Goal: Information Seeking & Learning: Learn about a topic

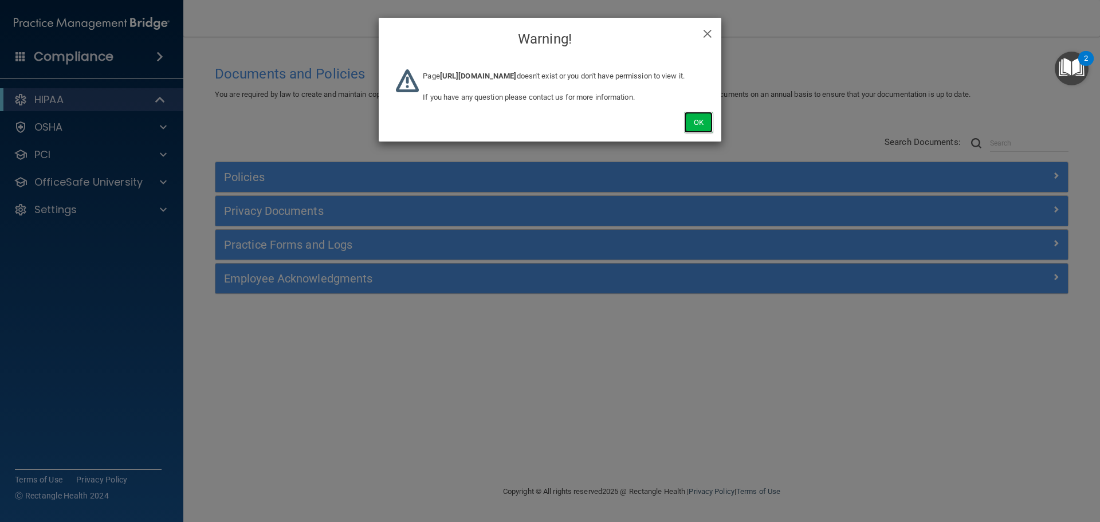
click at [710, 133] on button "Ok" at bounding box center [698, 122] width 29 height 21
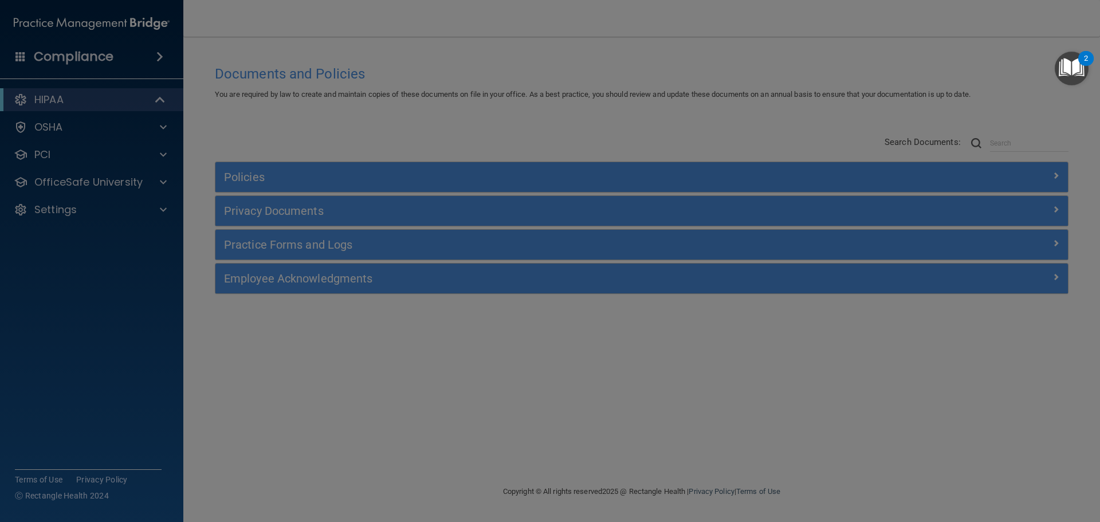
drag, startPoint x: 708, startPoint y: 140, endPoint x: 718, endPoint y: 139, distance: 9.8
click at [709, 140] on div "× Close Warning! Page [URL][DOMAIN_NAME] doesn't exist or you don't have permis…" at bounding box center [550, 261] width 1100 height 522
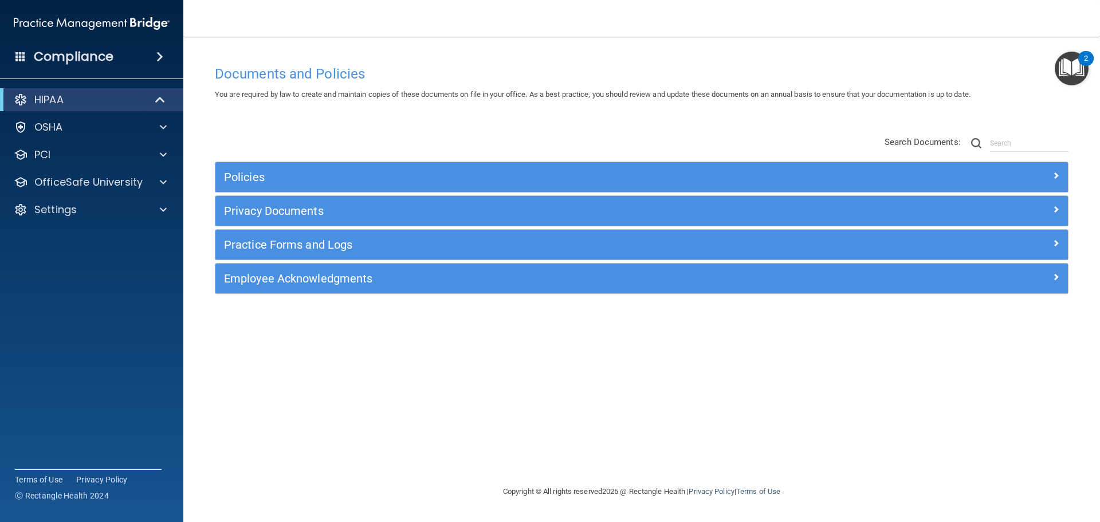
click at [681, 122] on div "Documents and Policies You are required by law to create and maintain copies of…" at bounding box center [641, 272] width 871 height 425
click at [571, 127] on div "Policies Select All (Unselect 0) Unselect All Print Selected (0) Acceptable Use…" at bounding box center [641, 215] width 871 height 183
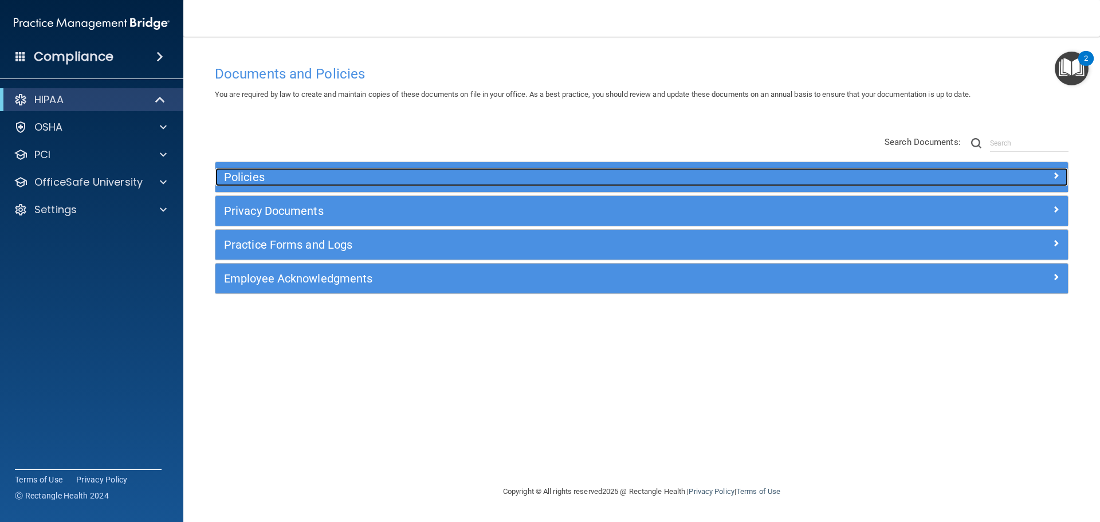
click at [377, 180] on h5 "Policies" at bounding box center [535, 177] width 622 height 13
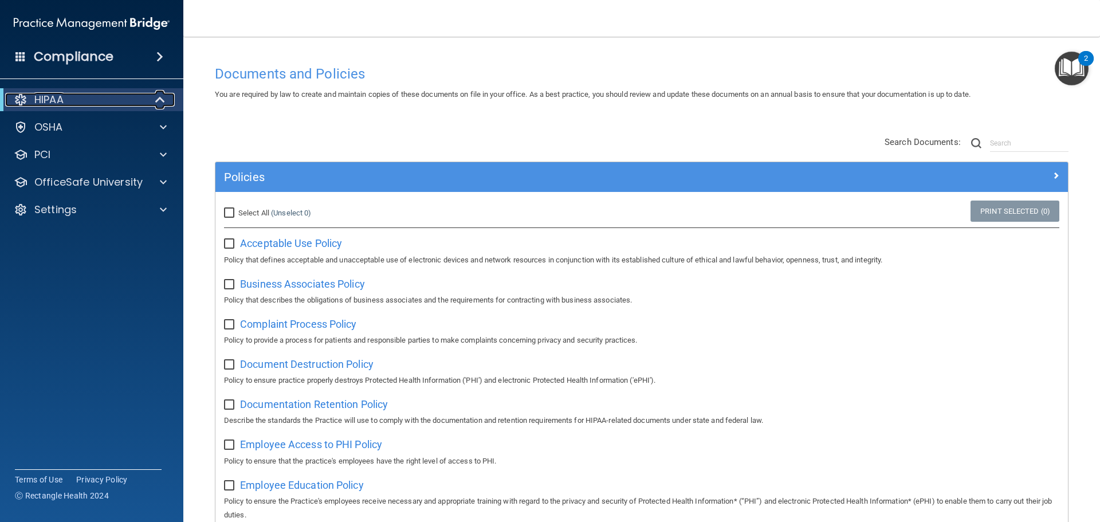
click at [166, 96] on span at bounding box center [161, 100] width 10 height 14
click at [166, 96] on span at bounding box center [162, 100] width 7 height 14
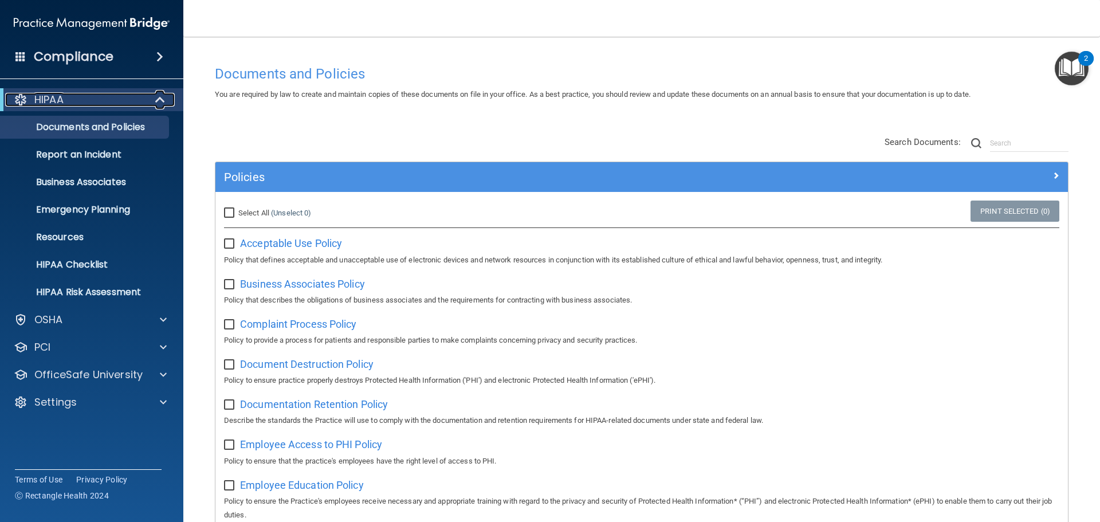
click at [160, 98] on span at bounding box center [161, 100] width 10 height 14
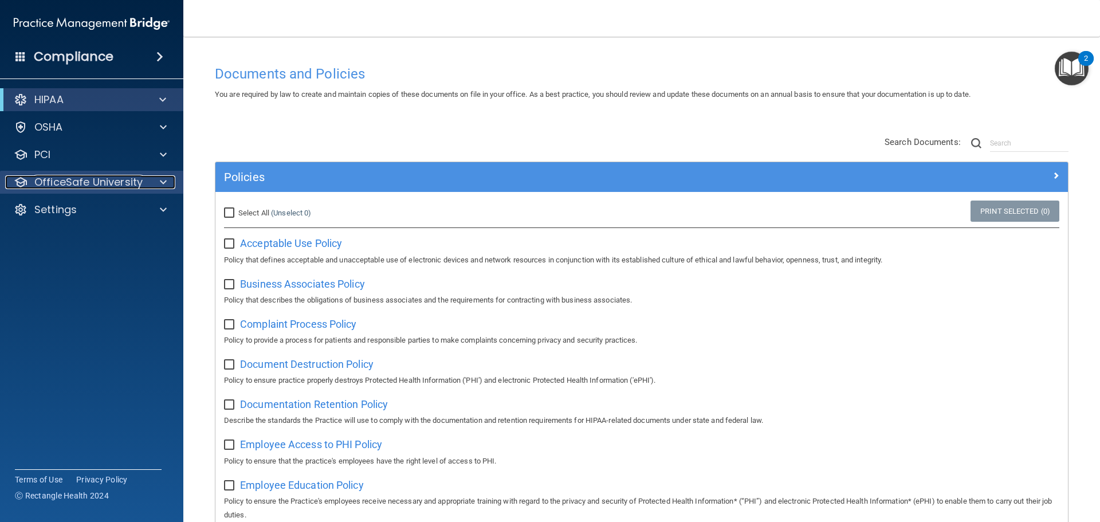
click at [157, 181] on div at bounding box center [161, 182] width 29 height 14
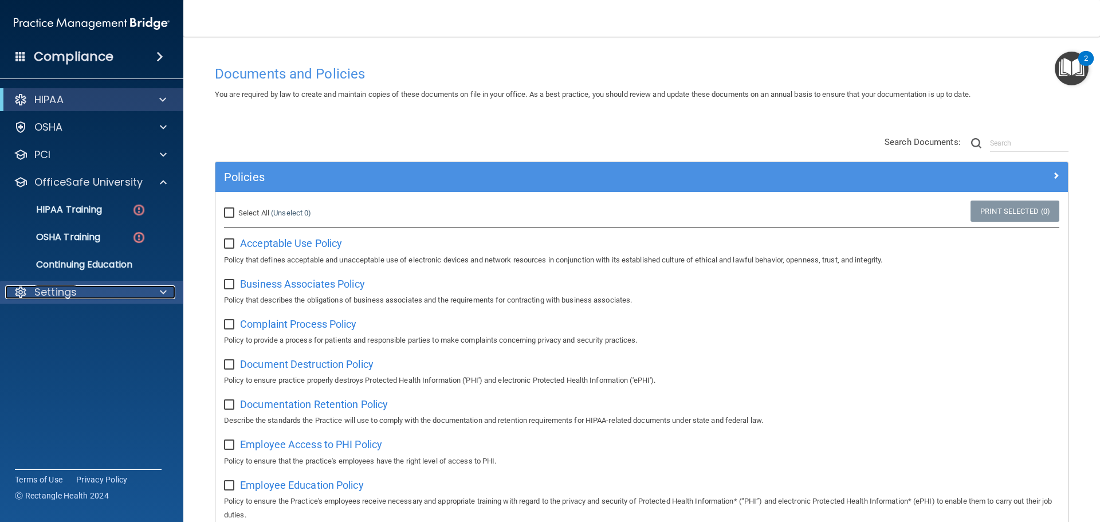
click at [130, 297] on div "Settings" at bounding box center [76, 292] width 142 height 14
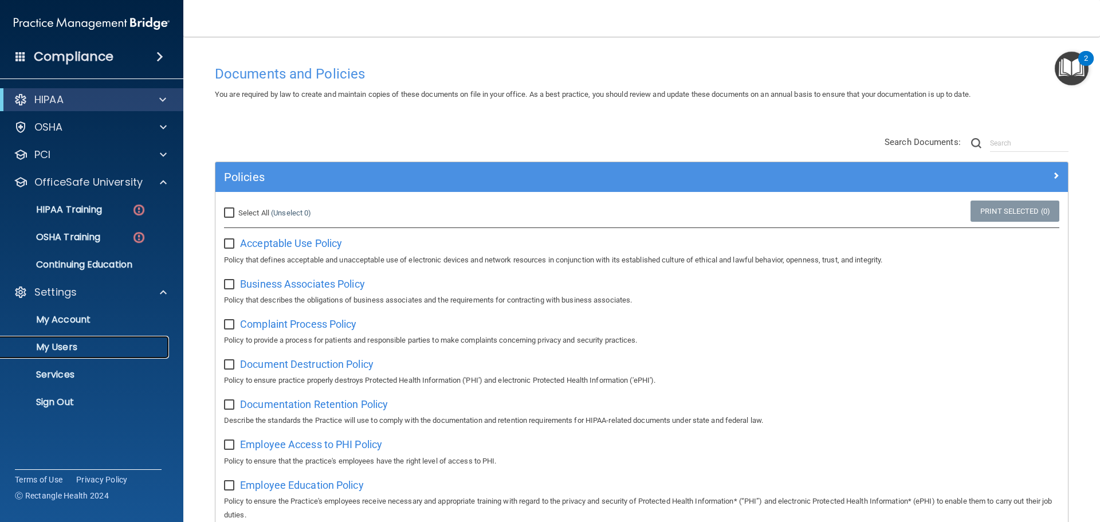
click at [82, 346] on p "My Users" at bounding box center [85, 347] width 156 height 11
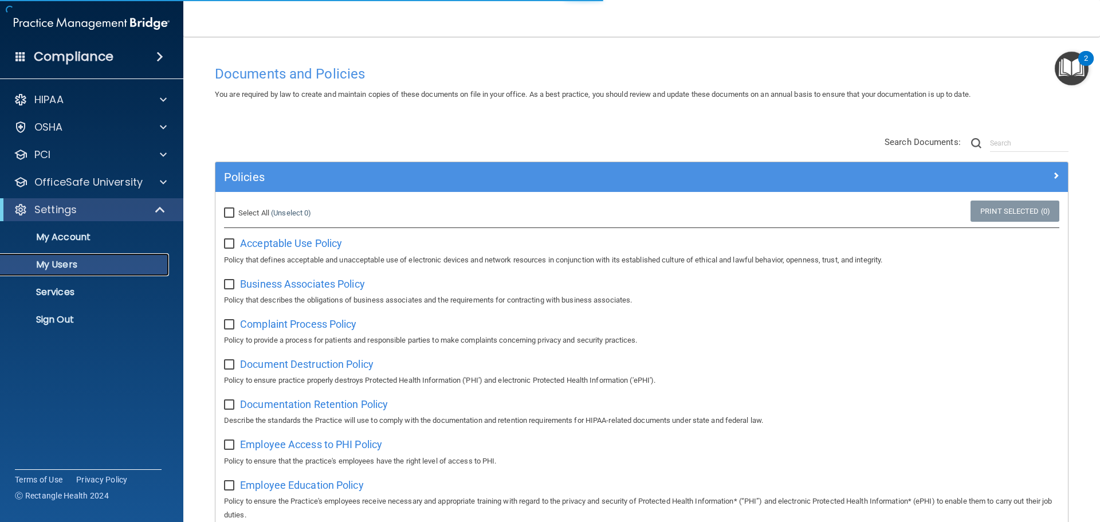
select select "20"
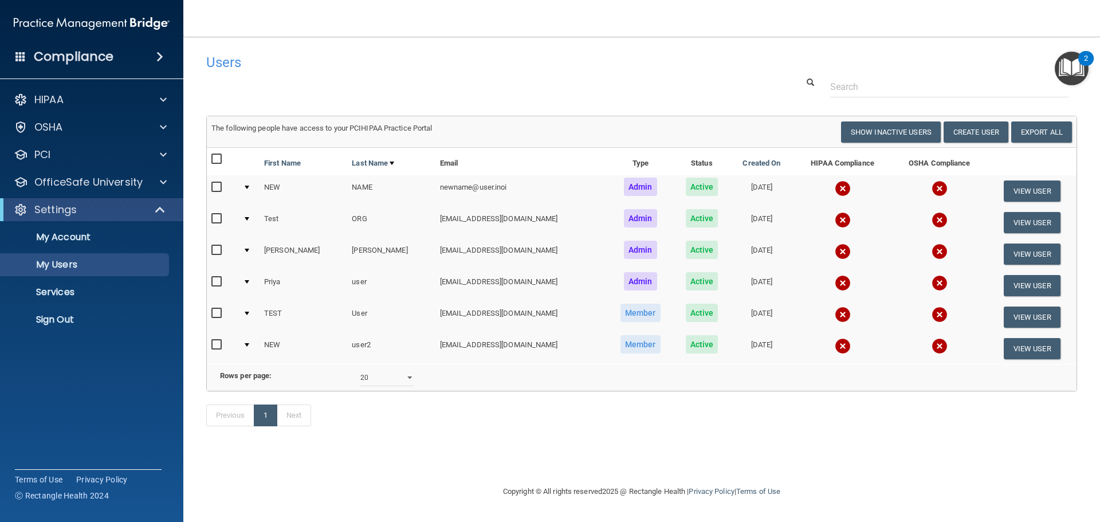
click at [734, 98] on div "Users Success! New user created. × Error! The user couldn't be created. × Succe…" at bounding box center [641, 246] width 871 height 396
click at [143, 211] on div "Settings" at bounding box center [76, 210] width 142 height 14
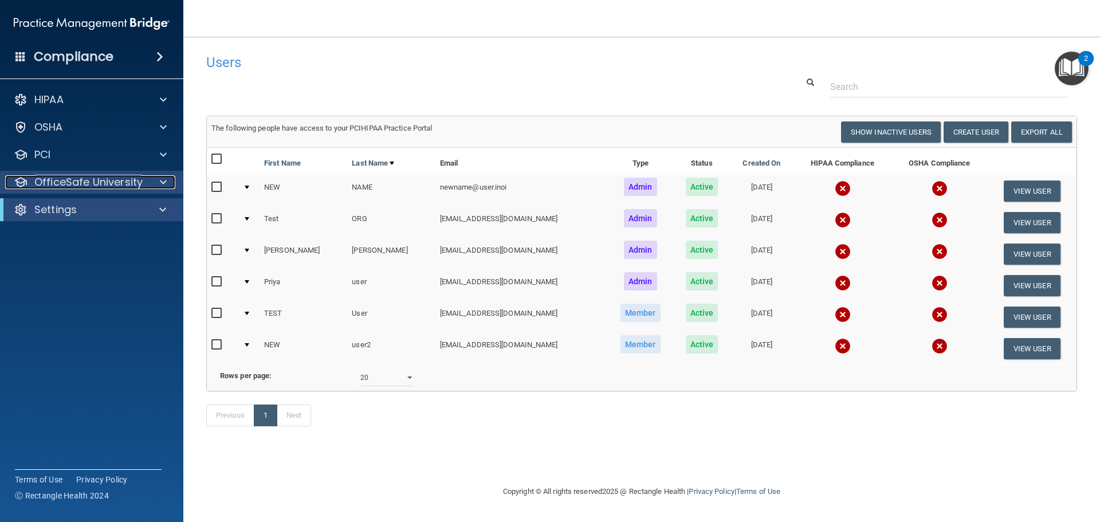
click at [162, 186] on span at bounding box center [163, 182] width 7 height 14
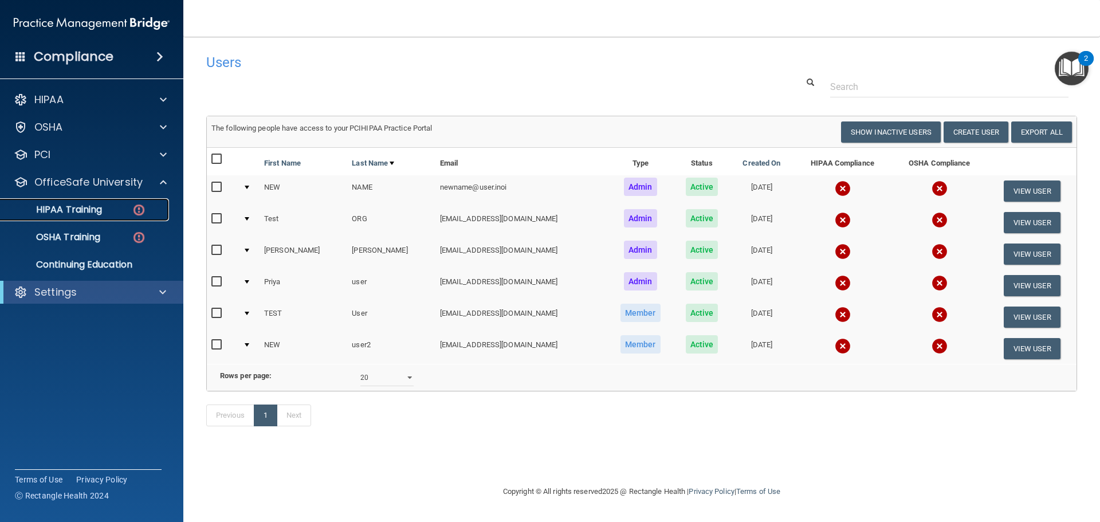
click at [136, 209] on img at bounding box center [139, 210] width 14 height 14
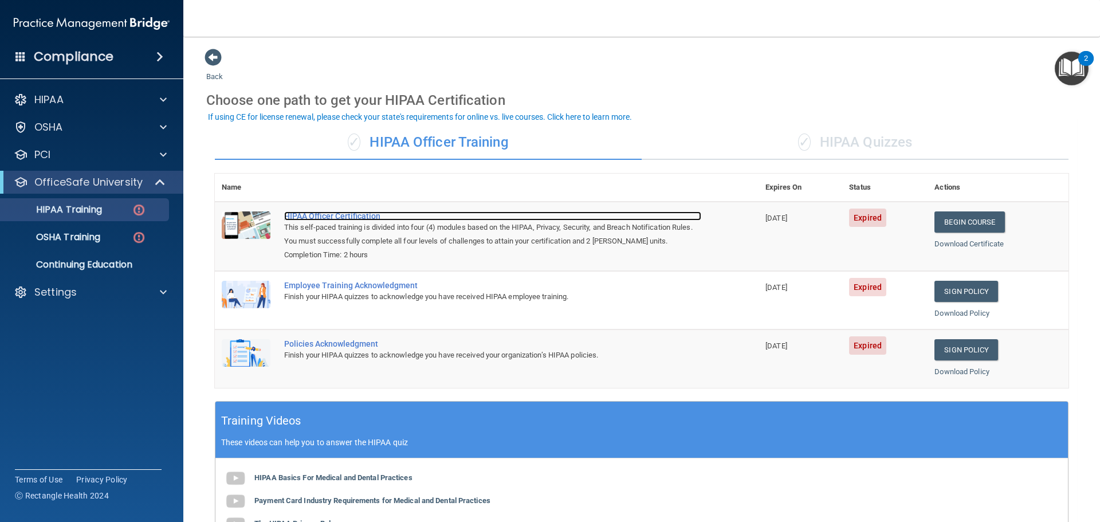
click at [352, 213] on div "HIPAA Officer Certification" at bounding box center [492, 215] width 417 height 9
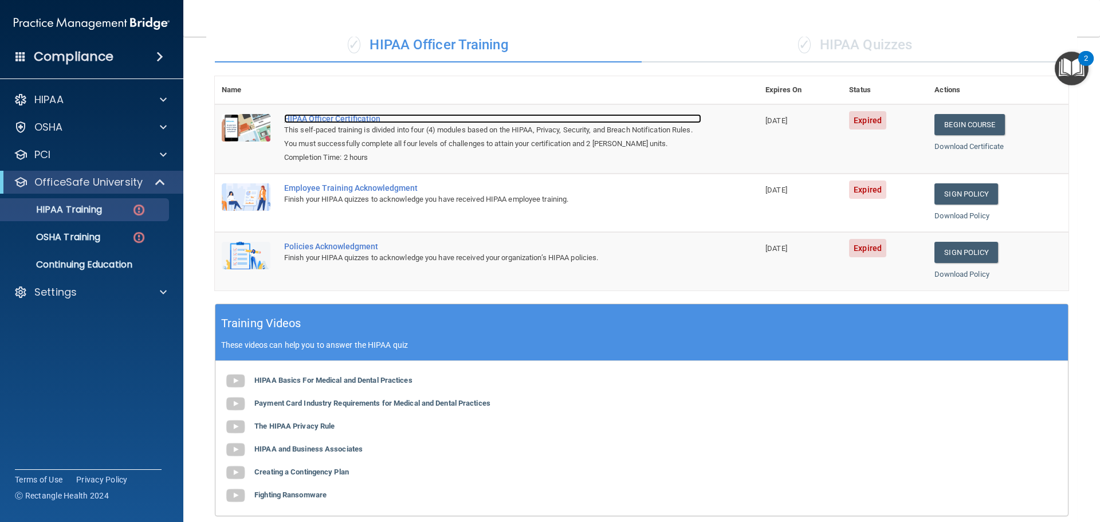
scroll to position [57, 0]
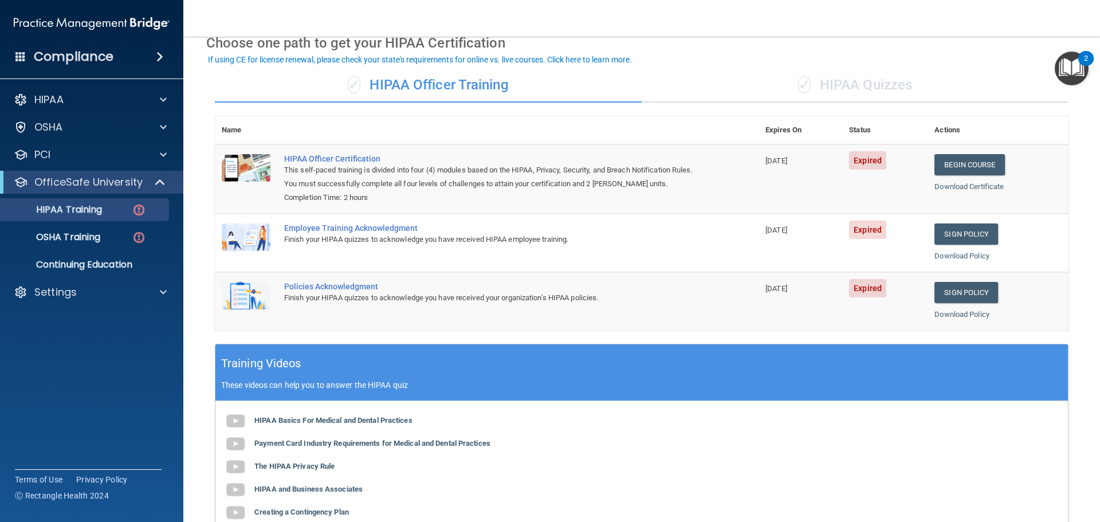
click at [847, 84] on div "✓ HIPAA Quizzes" at bounding box center [855, 85] width 427 height 34
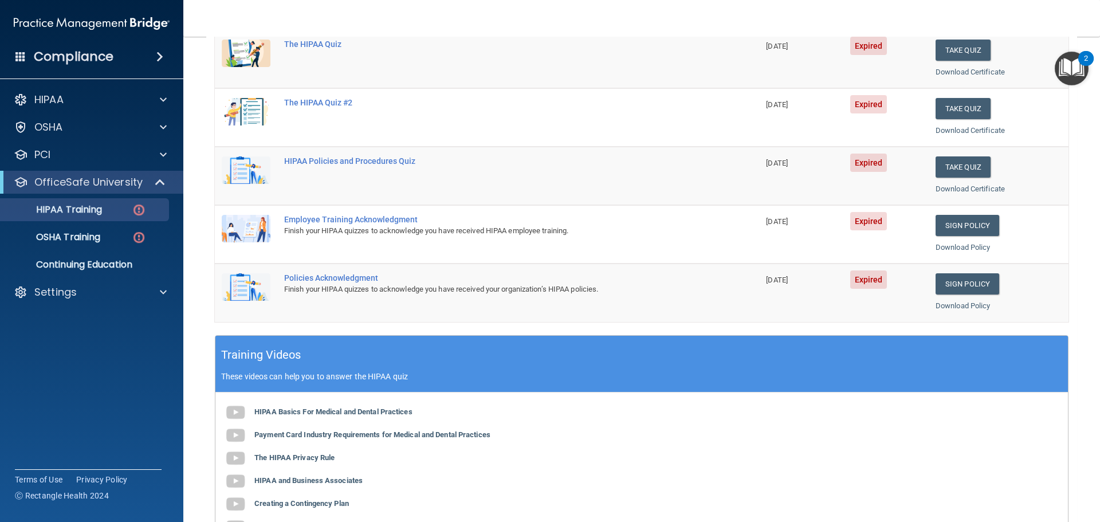
scroll to position [0, 0]
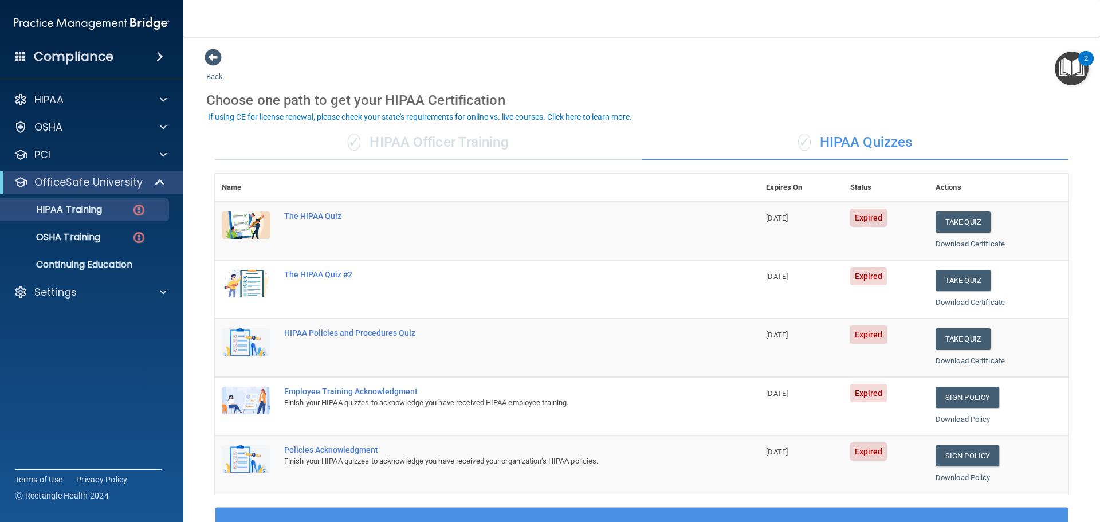
click at [560, 66] on div "Back Choose one path to get your HIPAA Certification ✓ HIPAA Officer Training ✓…" at bounding box center [641, 432] width 871 height 769
click at [142, 258] on link "Continuing Education" at bounding box center [79, 264] width 181 height 23
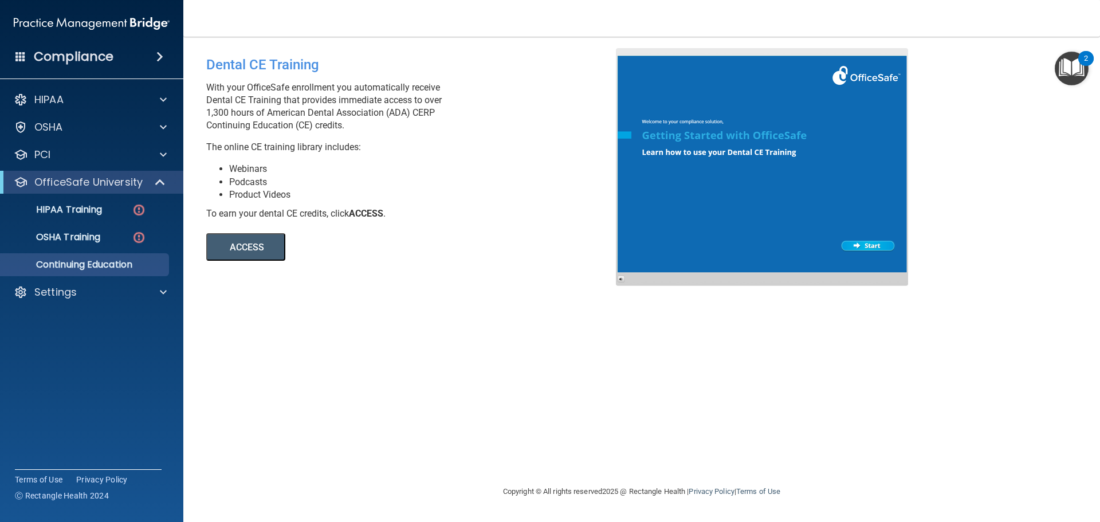
click at [252, 250] on button "ACCESS" at bounding box center [245, 247] width 79 height 28
click at [314, 142] on p "The online CE training library includes:" at bounding box center [415, 147] width 418 height 13
click at [89, 139] on div "HIPAA Documents and Policies Report an Incident Business Associates Emergency P…" at bounding box center [92, 198] width 184 height 229
click at [103, 127] on div "OSHA" at bounding box center [76, 127] width 142 height 14
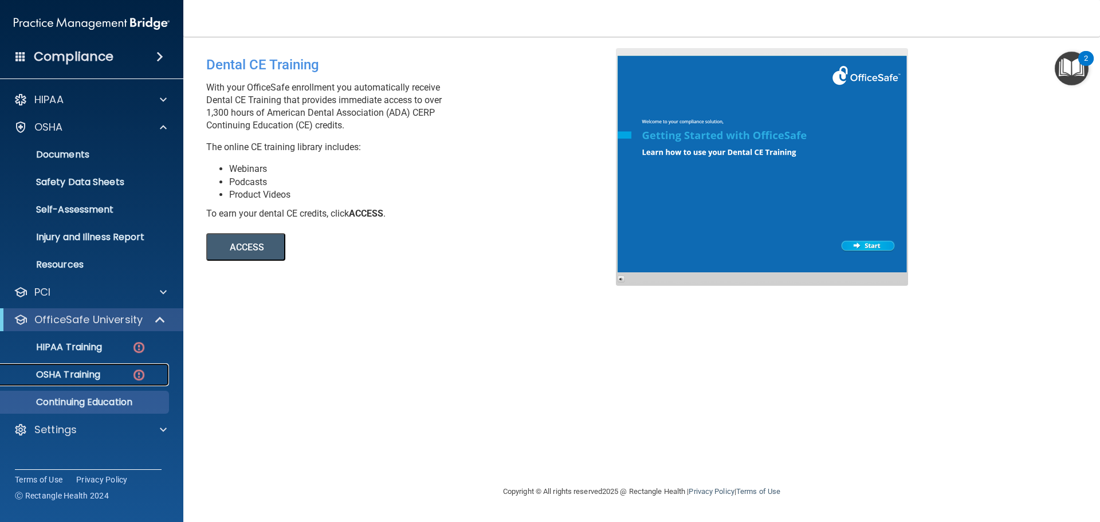
click at [82, 367] on link "OSHA Training" at bounding box center [79, 374] width 181 height 23
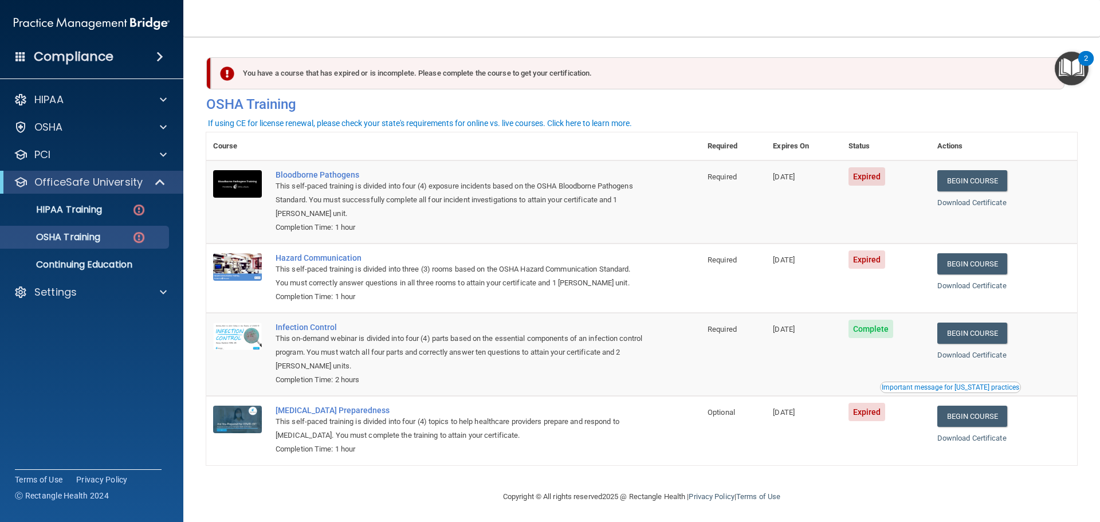
click at [393, 234] on div "Completion Time: 1 hour" at bounding box center [460, 228] width 368 height 14
click at [112, 214] on div "HIPAA Training" at bounding box center [85, 209] width 156 height 11
